Goal: Task Accomplishment & Management: Manage account settings

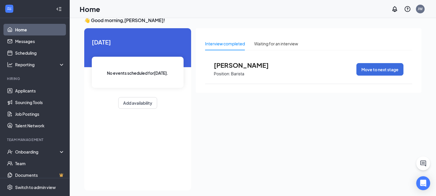
scroll to position [12, 0]
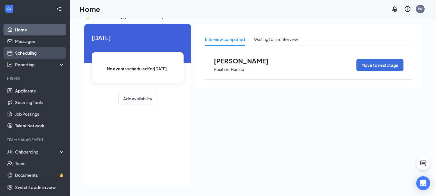
click at [45, 50] on link "Scheduling" at bounding box center [40, 53] width 50 height 12
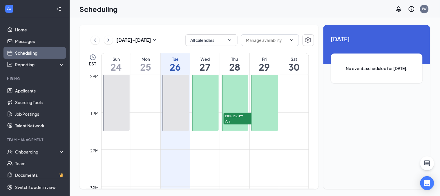
scroll to position [447, 0]
click at [240, 118] on div "1" at bounding box center [238, 121] width 29 height 6
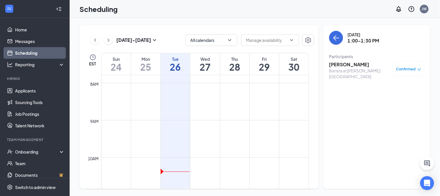
scroll to position [285, 0]
click at [343, 64] on h3 "[PERSON_NAME]" at bounding box center [360, 64] width 61 height 6
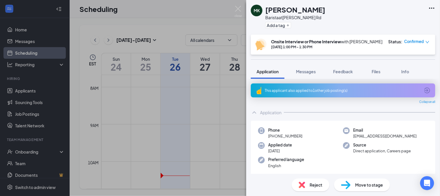
click at [201, 124] on div "MK [PERSON_NAME] at [GEOGRAPHIC_DATA][PERSON_NAME] Rd Add a tag Onsite Intervie…" at bounding box center [220, 98] width 440 height 196
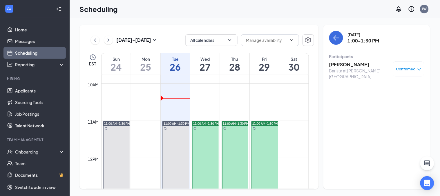
scroll to position [382, 0]
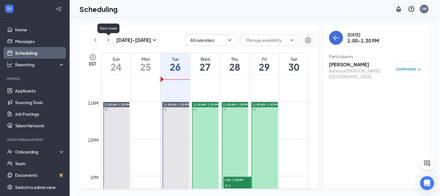
click at [108, 40] on icon "ChevronRight" at bounding box center [109, 40] width 6 height 7
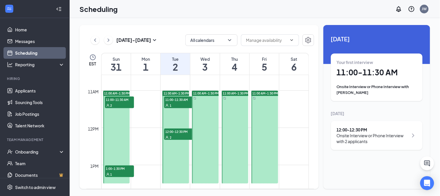
scroll to position [382, 0]
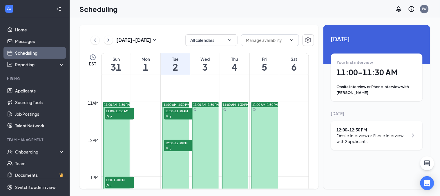
click at [124, 112] on span "11:00-11:30 AM" at bounding box center [119, 111] width 29 height 6
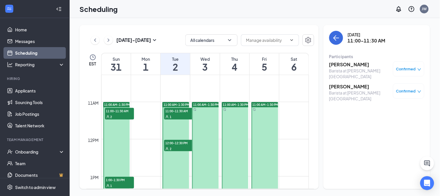
scroll to position [414, 0]
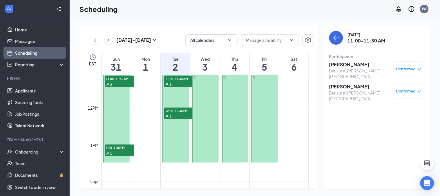
click at [120, 147] on span "1:00-1:30 PM" at bounding box center [119, 147] width 29 height 6
click at [179, 79] on span "11:00-11:30 AM" at bounding box center [178, 78] width 29 height 6
click at [178, 110] on span "12:00-12:30 PM" at bounding box center [178, 110] width 29 height 6
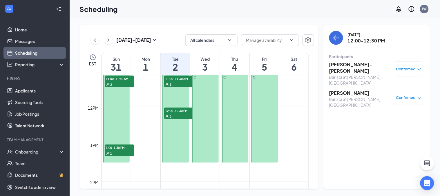
click at [175, 80] on span "11:00-11:30 AM" at bounding box center [178, 78] width 29 height 6
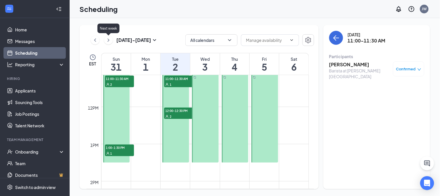
click at [108, 38] on icon "ChevronRight" at bounding box center [109, 40] width 6 height 7
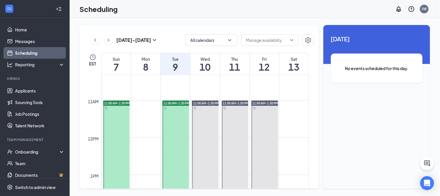
scroll to position [479, 0]
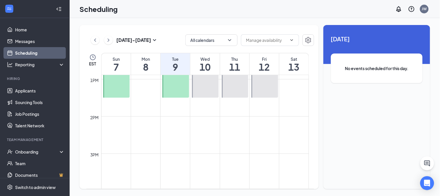
click at [95, 44] on button at bounding box center [95, 40] width 9 height 9
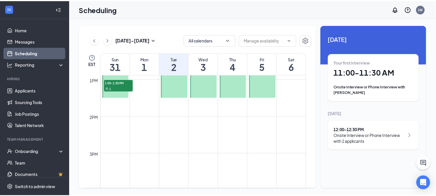
scroll to position [285, 0]
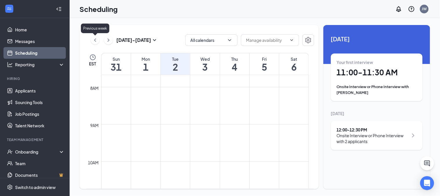
click at [96, 41] on icon "ChevronLeft" at bounding box center [95, 40] width 6 height 7
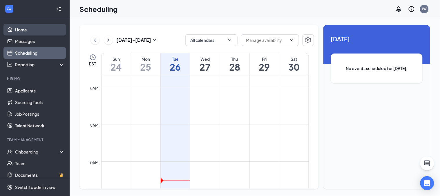
click at [27, 29] on link "Home" at bounding box center [40, 30] width 50 height 12
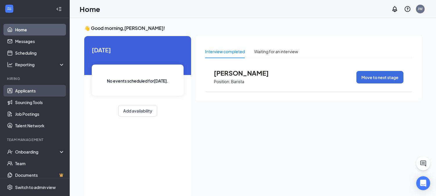
click at [35, 86] on link "Applicants" at bounding box center [40, 91] width 50 height 12
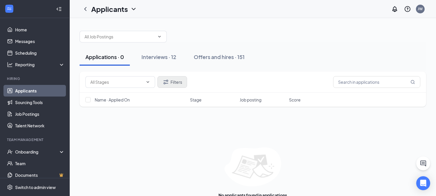
scroll to position [15, 0]
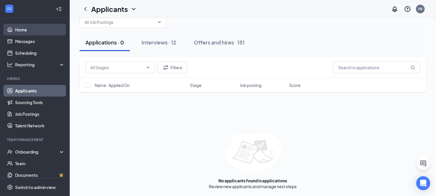
click at [30, 26] on link "Home" at bounding box center [40, 30] width 50 height 12
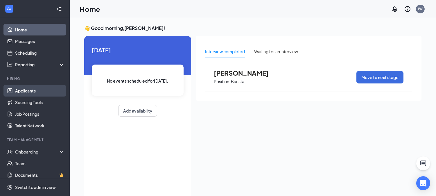
click at [31, 88] on link "Applicants" at bounding box center [40, 91] width 50 height 12
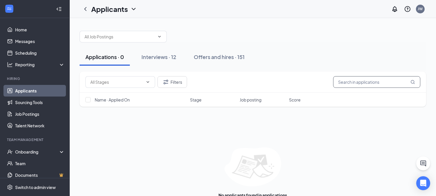
click at [376, 83] on input "text" at bounding box center [376, 82] width 87 height 12
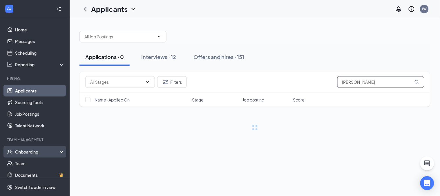
type input "[PERSON_NAME]"
click at [38, 149] on div "Onboarding" at bounding box center [37, 152] width 45 height 6
click at [34, 160] on link "Overview" at bounding box center [40, 163] width 50 height 12
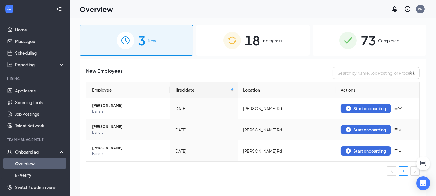
click at [401, 130] on icon "down" at bounding box center [400, 129] width 4 height 4
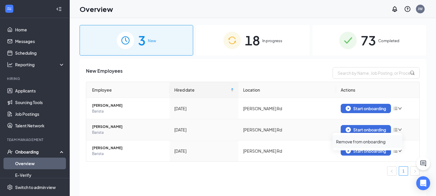
click at [379, 141] on div "Remove from onboarding" at bounding box center [367, 141] width 63 height 6
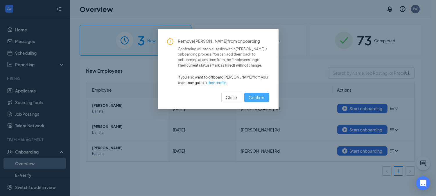
click at [252, 95] on span "Confirm" at bounding box center [257, 97] width 16 height 6
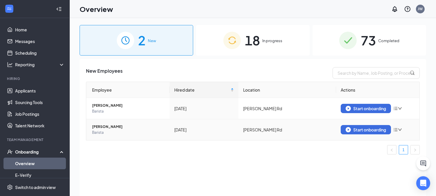
click at [108, 128] on span "[PERSON_NAME]" at bounding box center [128, 127] width 73 height 6
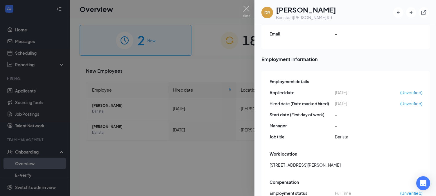
scroll to position [204, 0]
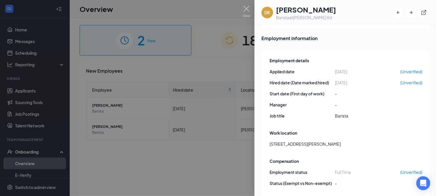
click at [202, 111] on div at bounding box center [218, 98] width 436 height 196
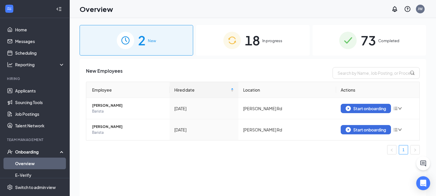
click at [285, 44] on div "18 In progress" at bounding box center [253, 40] width 114 height 30
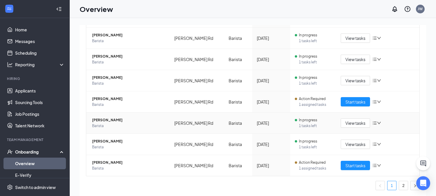
scroll to position [134, 0]
click at [399, 185] on link "2" at bounding box center [403, 185] width 9 height 9
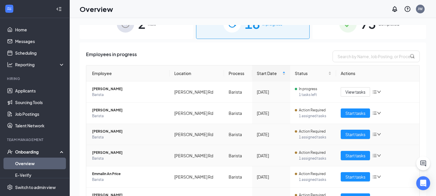
scroll to position [32, 0]
